Goal: Obtain resource: Download file/media

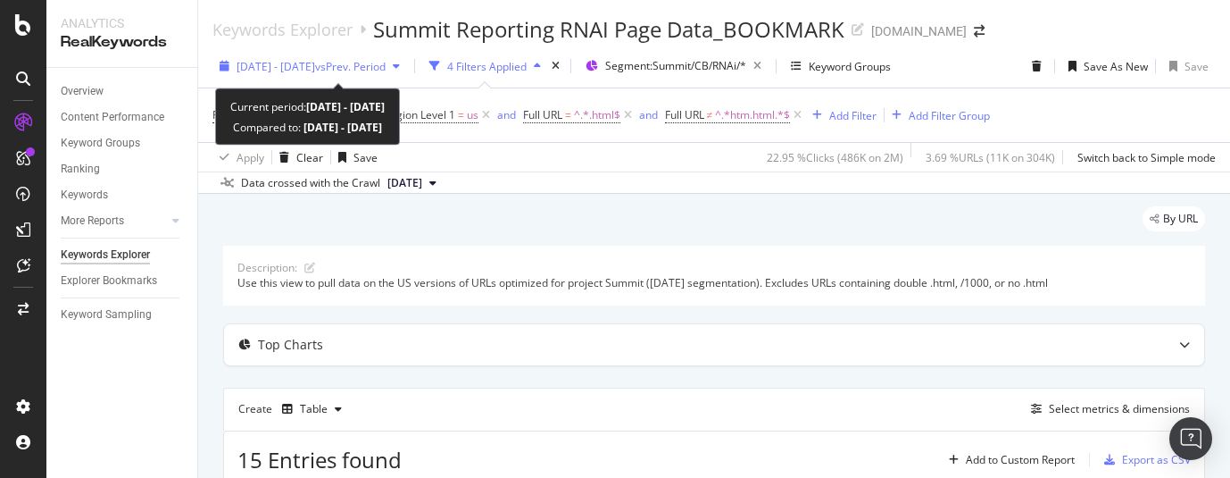
click at [400, 65] on icon "button" at bounding box center [396, 66] width 7 height 11
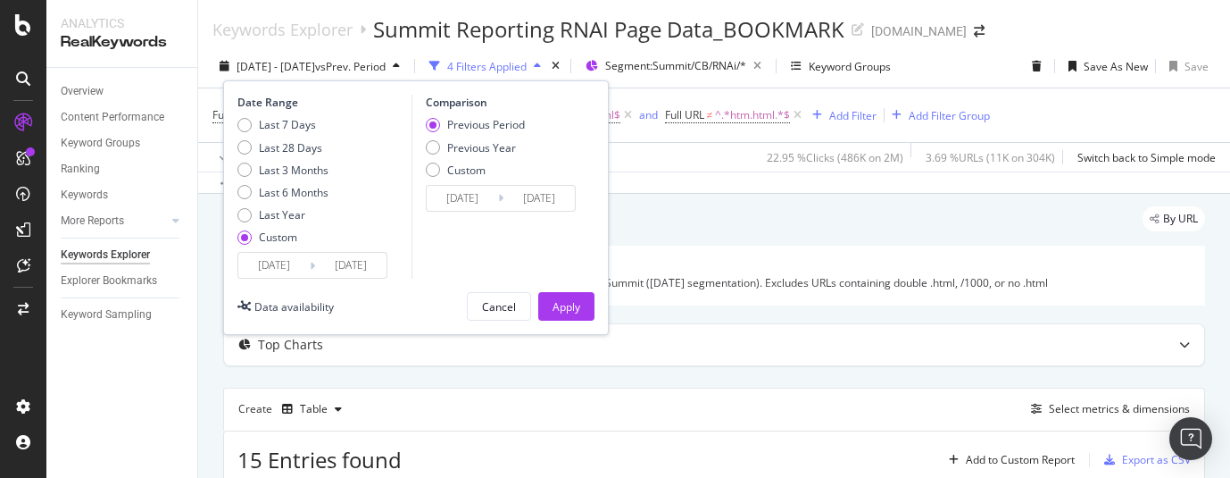
click at [268, 266] on input "[DATE]" at bounding box center [273, 265] width 71 height 25
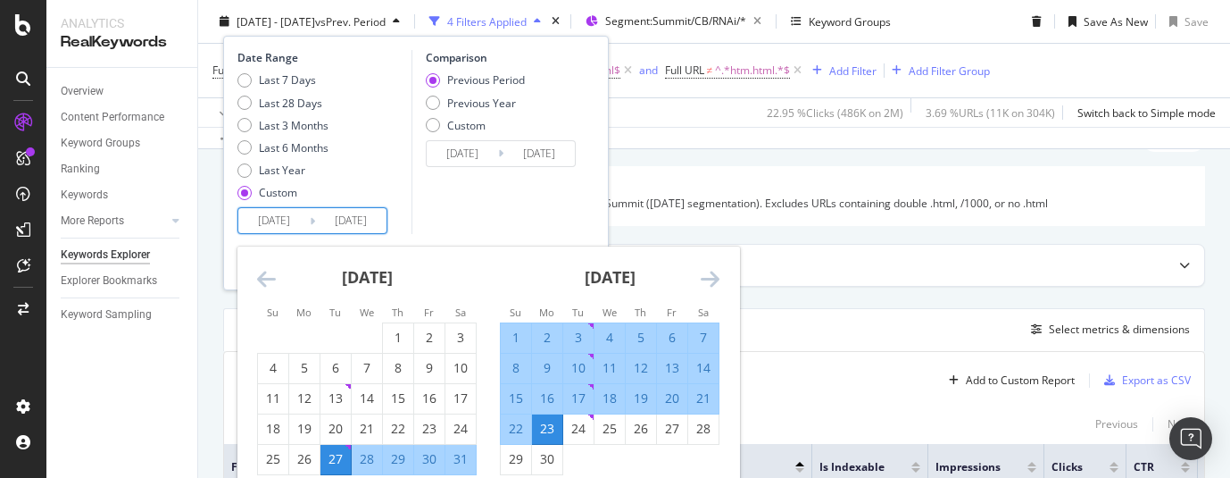
scroll to position [113, 0]
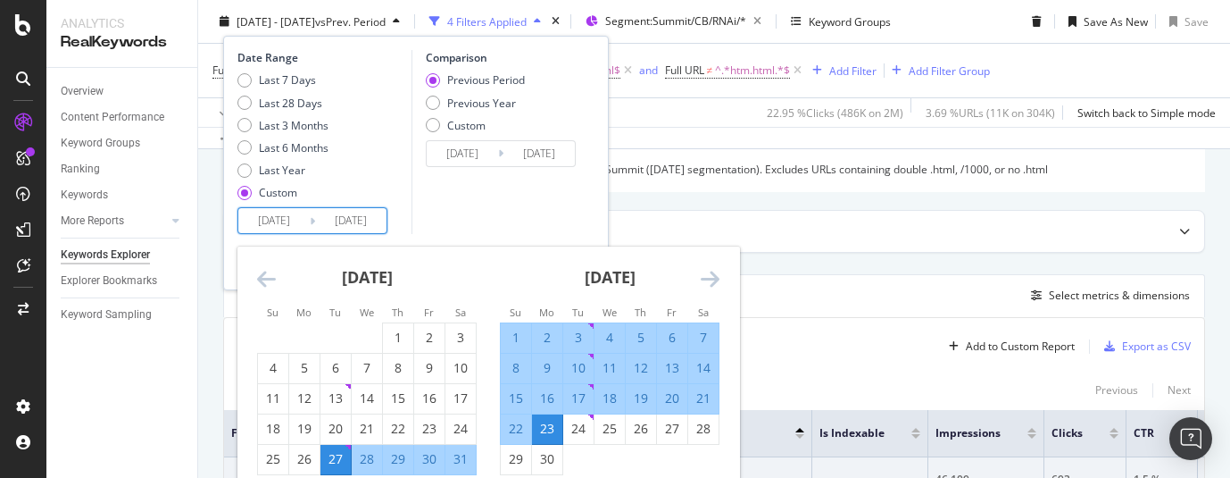
click at [713, 273] on icon "Move forward to switch to the next month." at bounding box center [710, 278] width 19 height 21
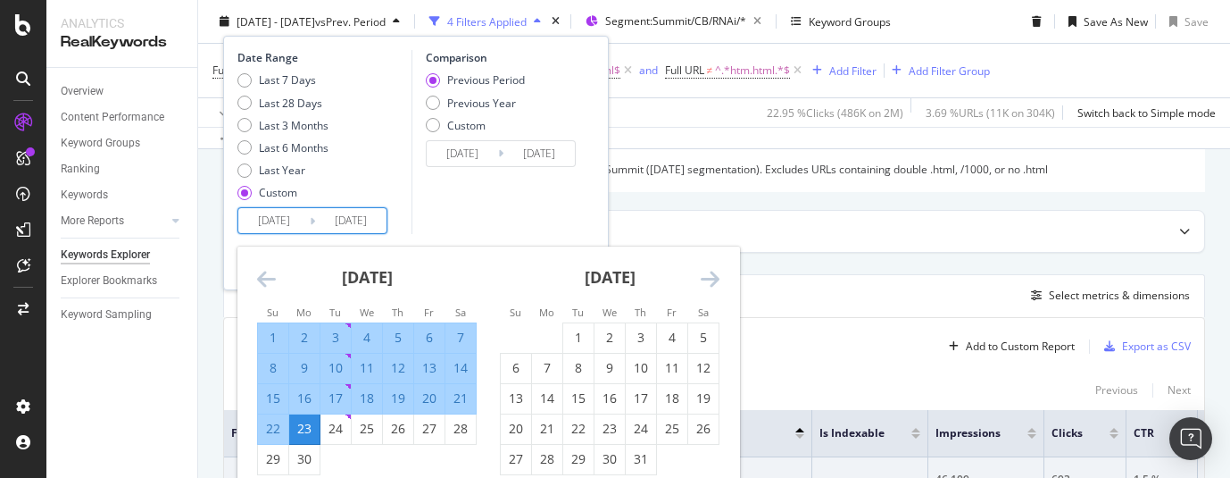
click at [713, 279] on icon "Move forward to switch to the next month." at bounding box center [710, 278] width 19 height 21
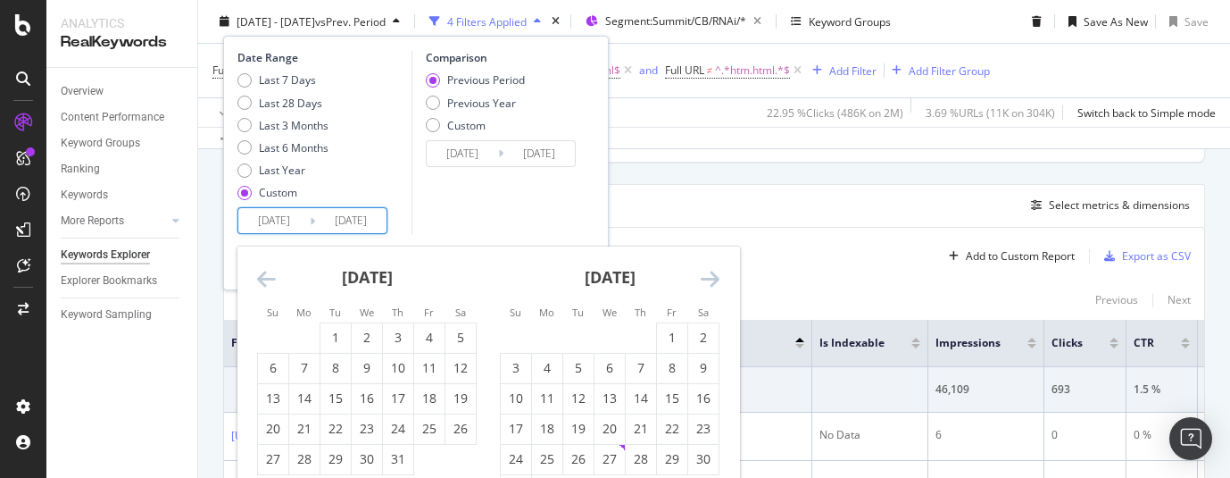
scroll to position [206, 0]
click at [716, 278] on icon "Move forward to switch to the next month." at bounding box center [710, 278] width 19 height 21
click at [334, 460] on div "26" at bounding box center [336, 459] width 30 height 18
type input "[DATE]"
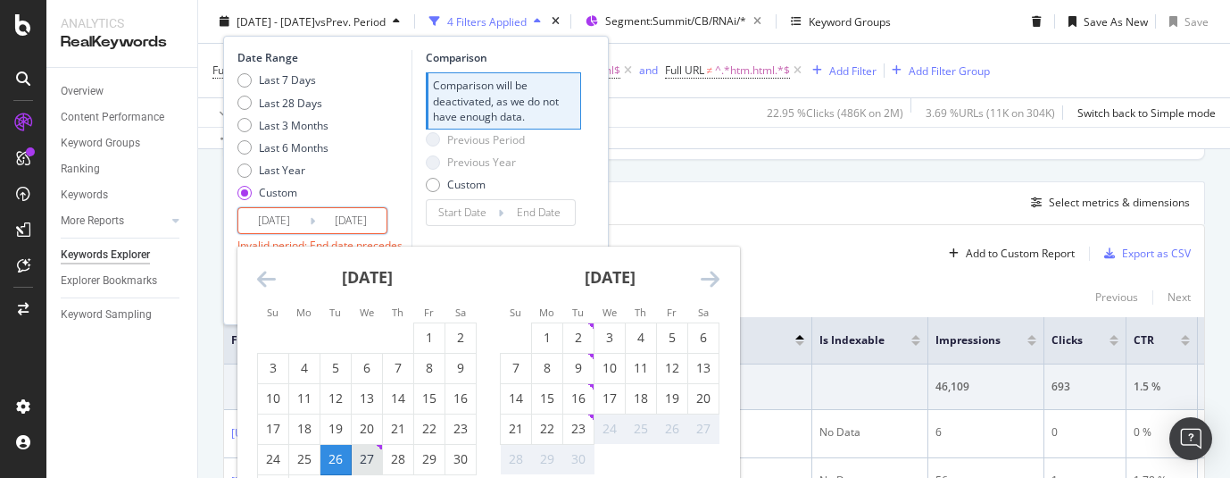
click at [361, 459] on div "27" at bounding box center [367, 459] width 30 height 18
type input "[DATE]"
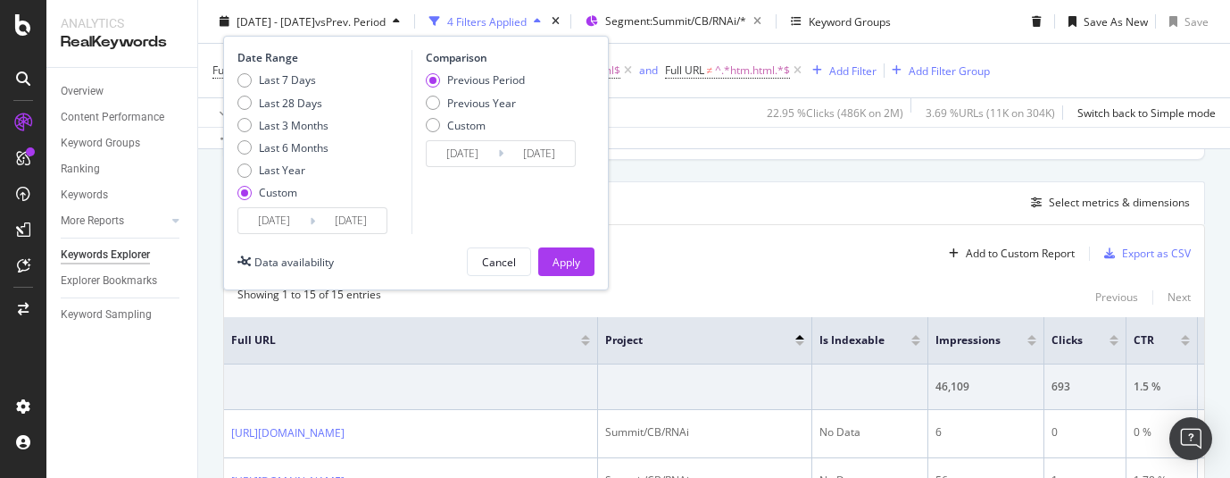
click at [373, 222] on input "[DATE]" at bounding box center [350, 220] width 71 height 25
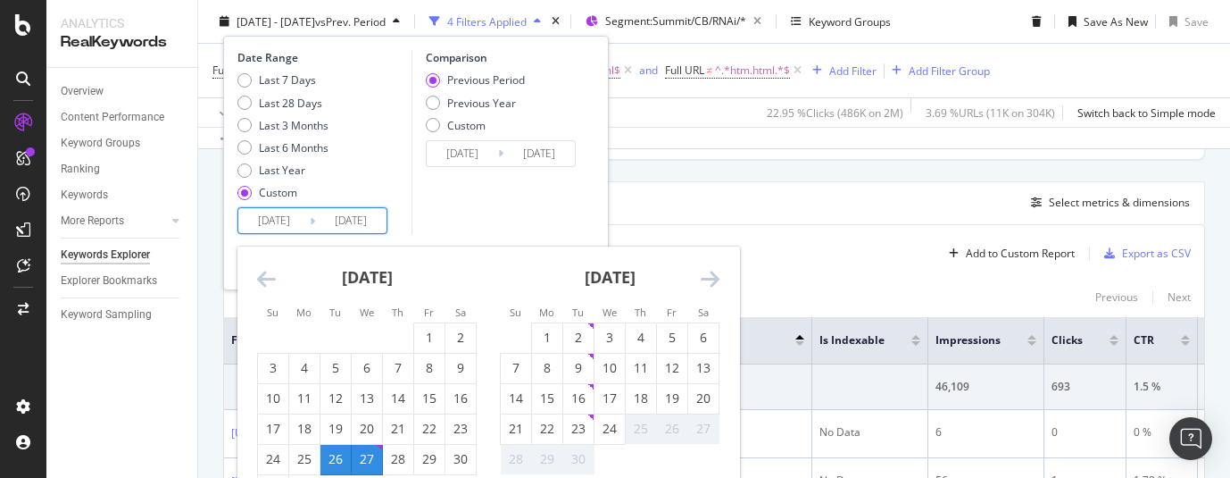
click at [371, 455] on div "27" at bounding box center [367, 459] width 30 height 18
click at [365, 221] on input "[DATE]" at bounding box center [350, 220] width 71 height 25
click at [610, 430] on div "24" at bounding box center [610, 429] width 30 height 18
type input "[DATE]"
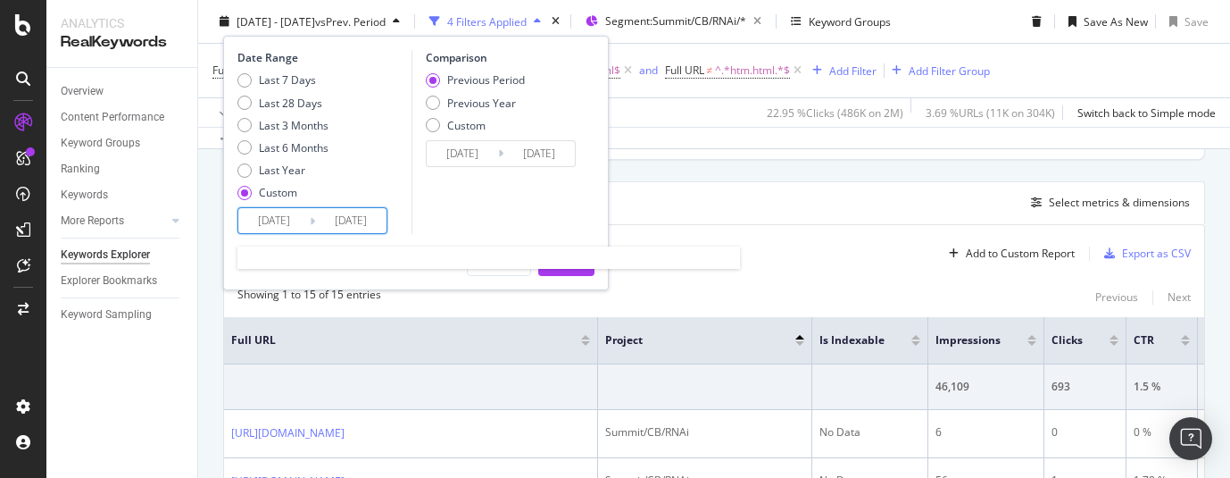
click at [366, 225] on input "[DATE]" at bounding box center [350, 220] width 71 height 25
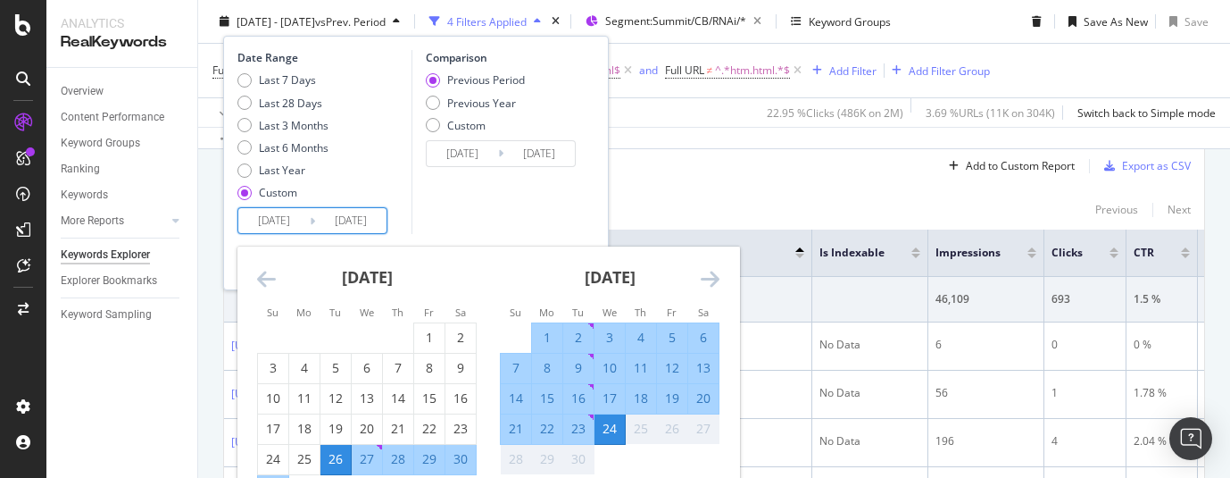
scroll to position [296, 0]
click at [564, 211] on div "Comparison Previous Period Previous Year Custom [DATE] Navigate forward to inte…" at bounding box center [497, 142] width 170 height 184
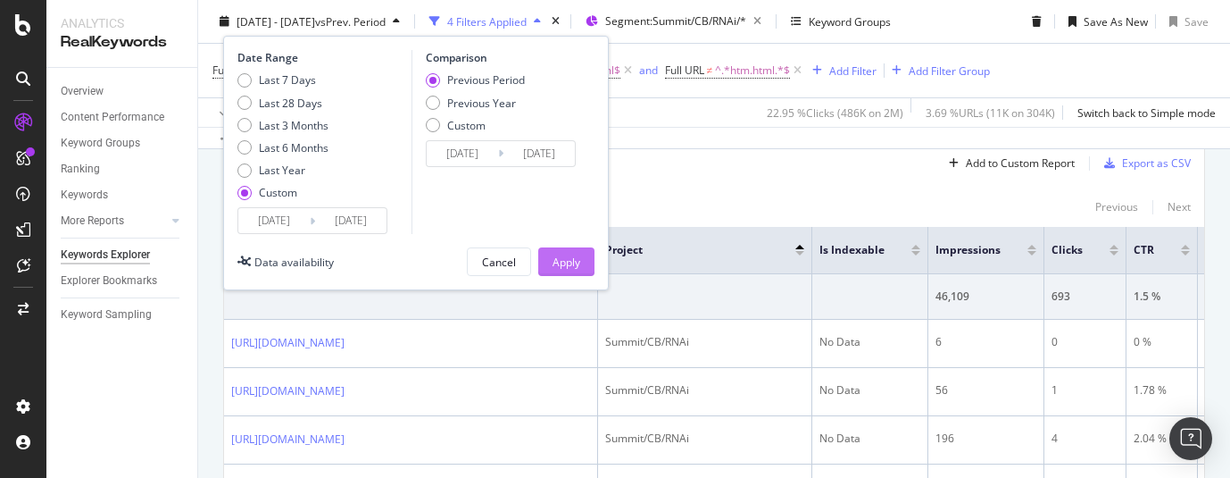
click at [576, 257] on div "Apply" at bounding box center [567, 261] width 28 height 15
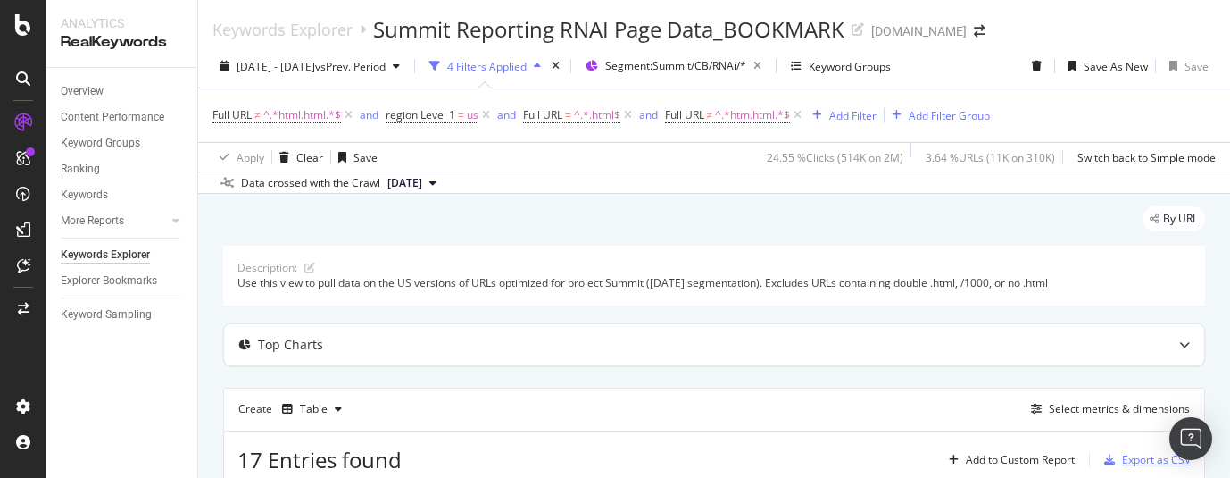
click at [1122, 456] on div "Export as CSV" at bounding box center [1156, 459] width 69 height 15
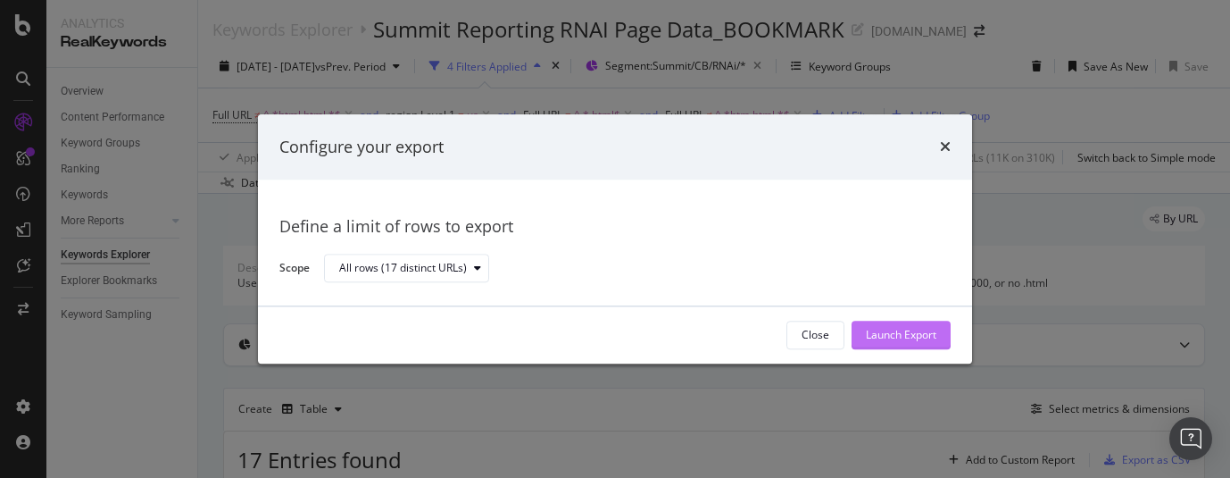
click at [902, 338] on div "Launch Export" at bounding box center [901, 335] width 71 height 15
